Goal: Check status: Check status

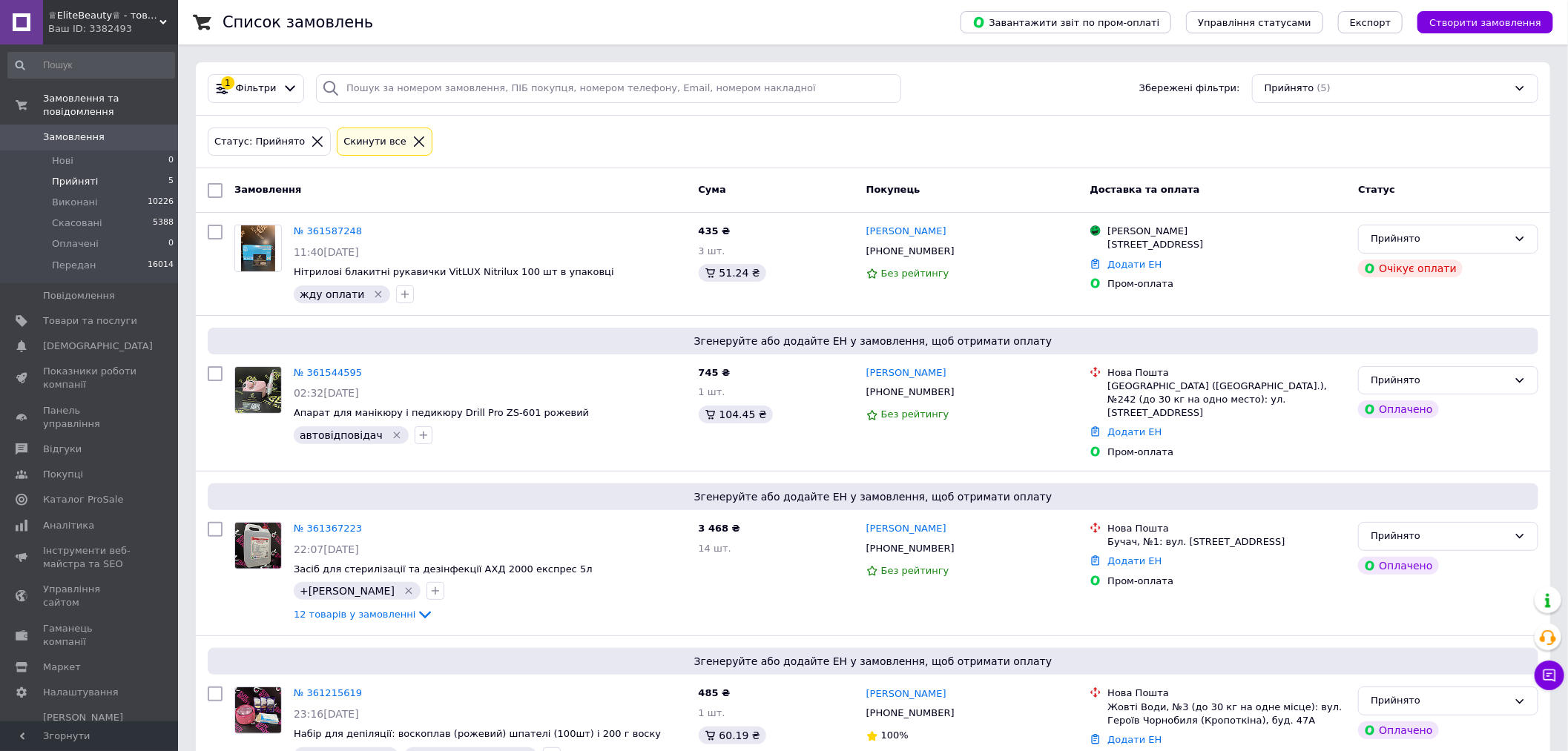
click at [100, 172] on li "Прийняті 5" at bounding box center [91, 182] width 183 height 20
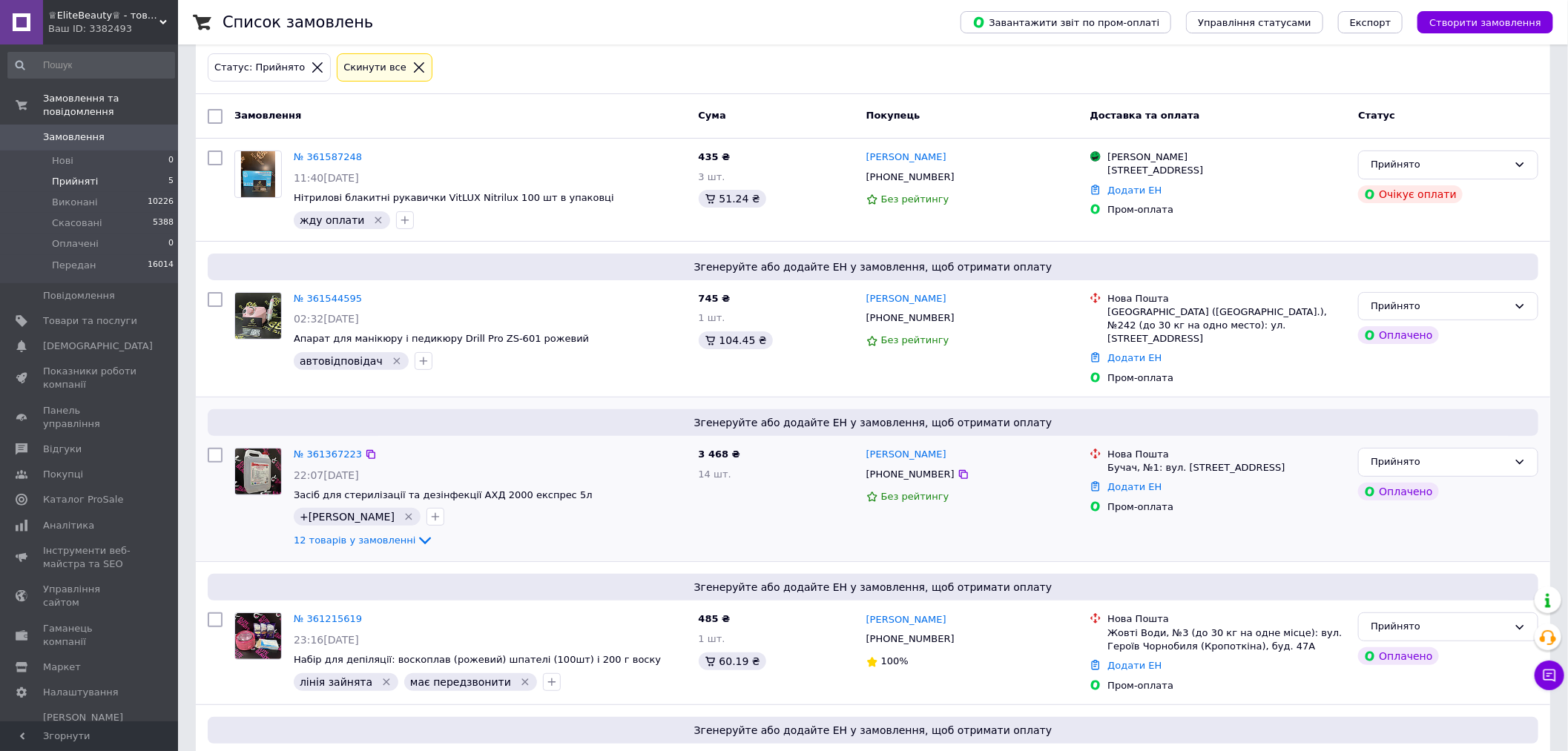
scroll to position [173, 0]
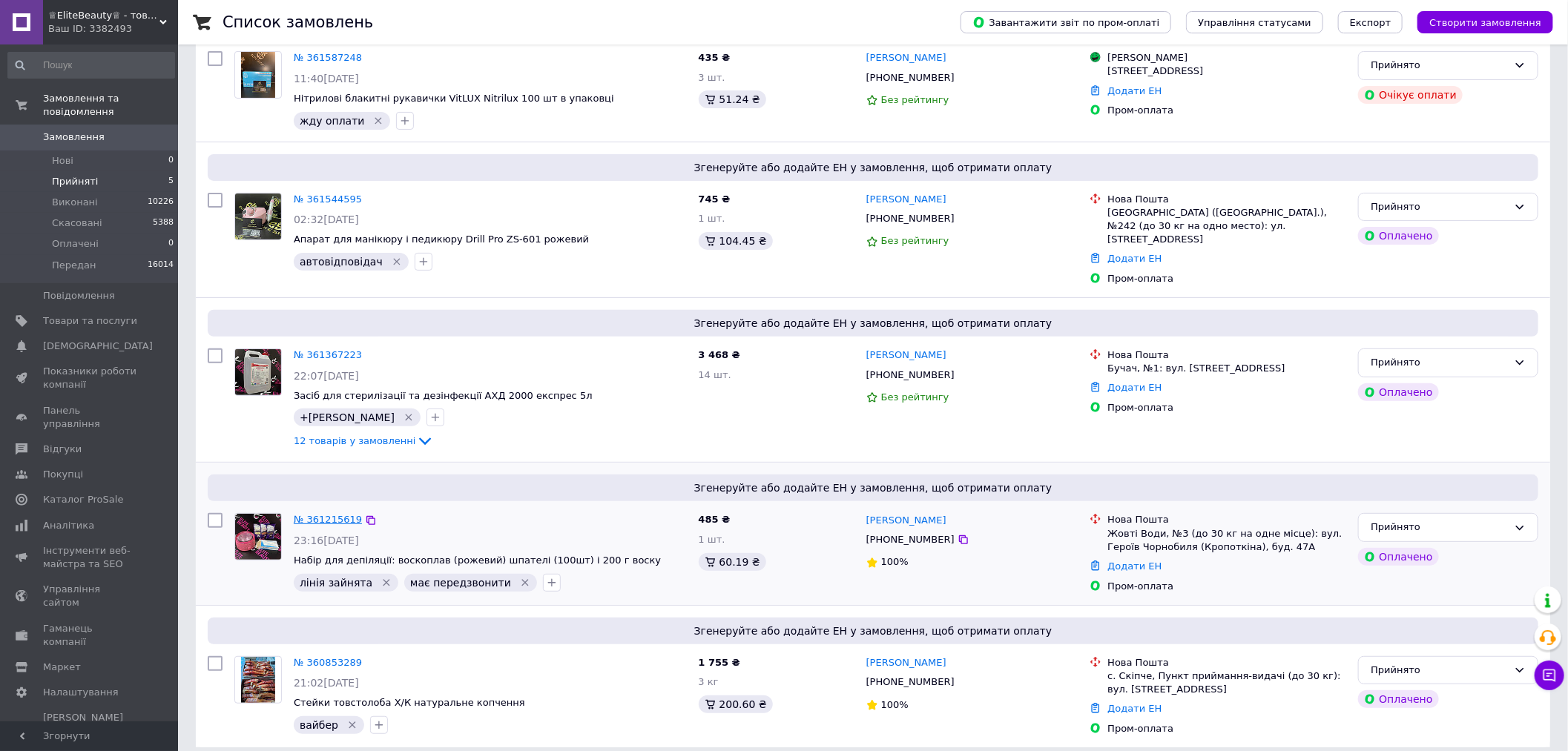
click at [323, 514] on link "№ 361215619" at bounding box center [328, 519] width 68 height 11
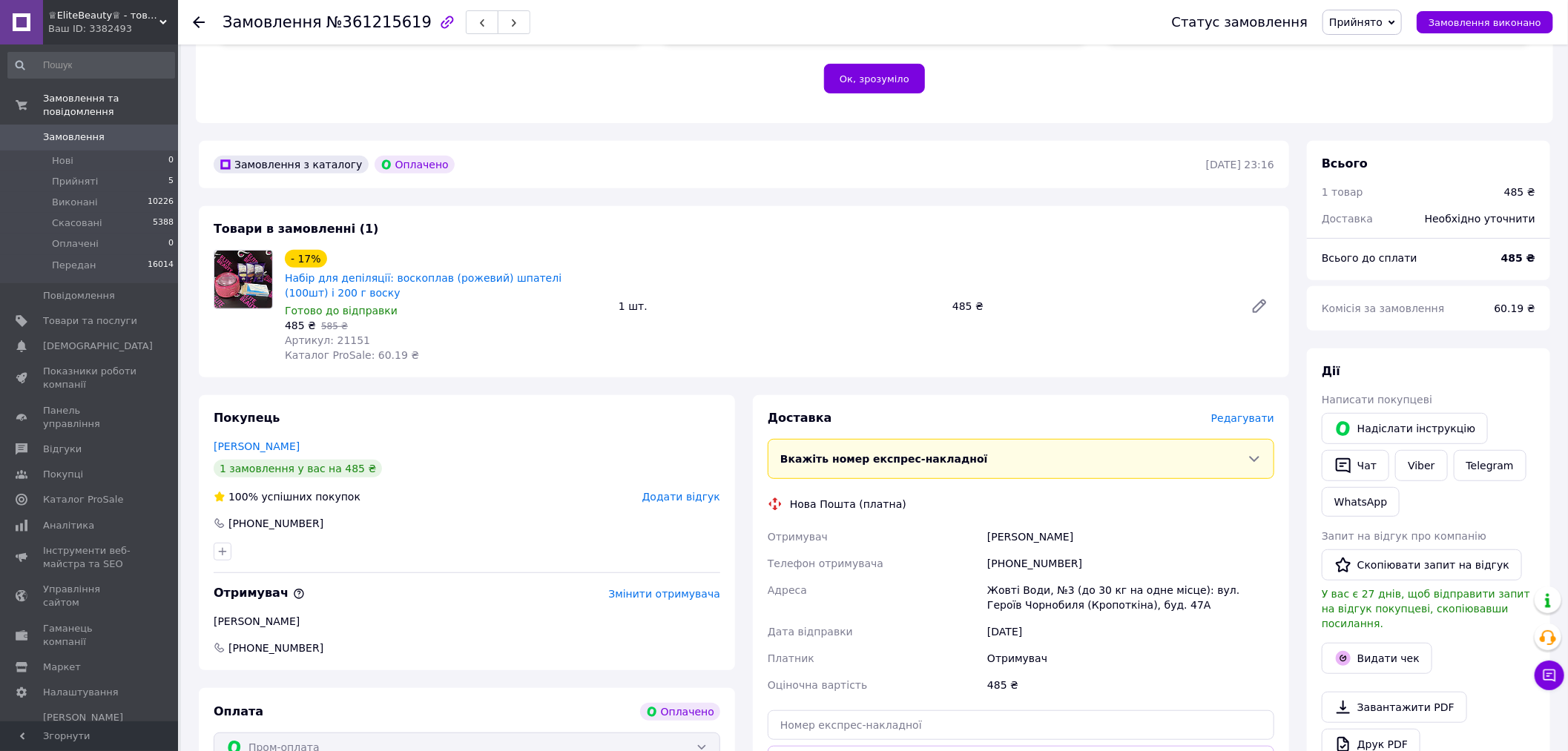
scroll to position [387, 0]
